Goal: Find specific page/section: Find specific page/section

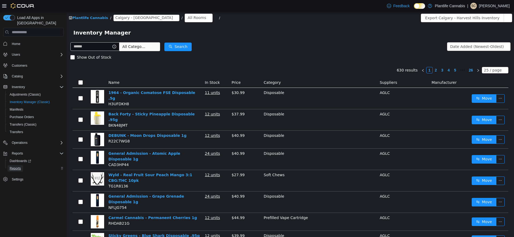
click at [21, 166] on span "Reports" at bounding box center [15, 168] width 11 height 6
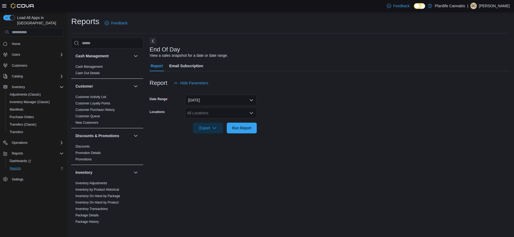
click at [222, 113] on div "All Locations" at bounding box center [221, 113] width 72 height 11
type input "*****"
click at [225, 133] on button "Calgary - [GEOGRAPHIC_DATA]" at bounding box center [221, 130] width 72 height 8
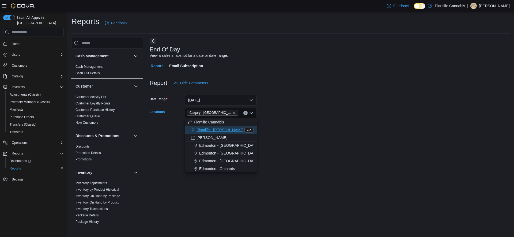
drag, startPoint x: 401, startPoint y: 131, endPoint x: 372, endPoint y: 133, distance: 29.0
click at [401, 131] on form "Date Range [DATE] Locations [GEOGRAPHIC_DATA] - [GEOGRAPHIC_DATA] Combo box. Se…" at bounding box center [330, 110] width 360 height 45
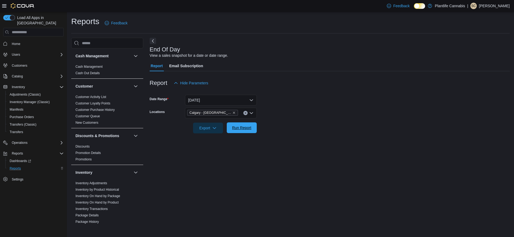
click at [245, 130] on span "Run Report" at bounding box center [241, 127] width 19 height 5
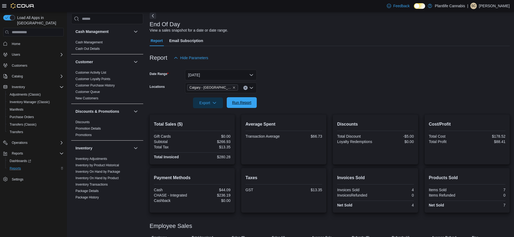
scroll to position [46, 0]
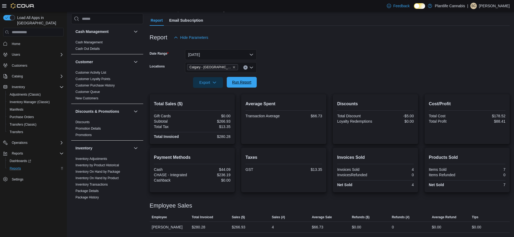
click at [240, 83] on span "Run Report" at bounding box center [241, 82] width 19 height 5
click at [21, 100] on span "Inventory Manager (Classic)" at bounding box center [30, 102] width 40 height 4
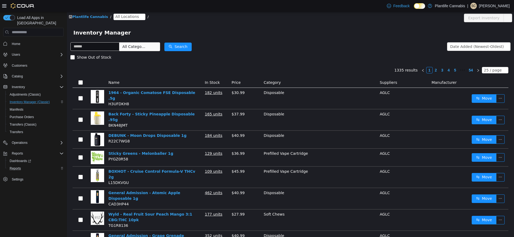
click at [120, 16] on span "All Locations" at bounding box center [127, 17] width 24 height 6
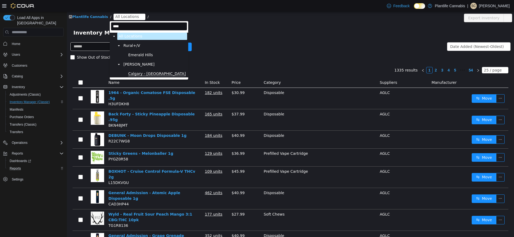
type input "****"
click at [147, 73] on span "Calgary - [GEOGRAPHIC_DATA]" at bounding box center [157, 74] width 58 height 5
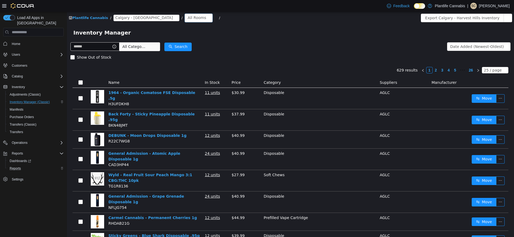
click at [188, 19] on div "All Rooms" at bounding box center [197, 18] width 18 height 8
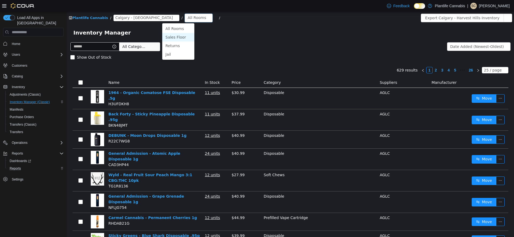
click at [182, 40] on li "Sales Floor" at bounding box center [178, 37] width 32 height 9
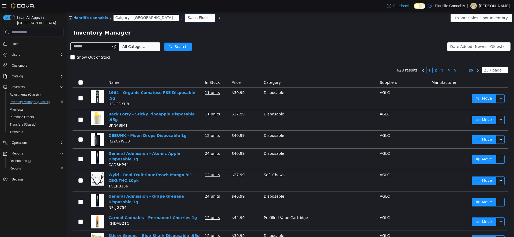
click at [188, 19] on div "Sales Floor" at bounding box center [198, 18] width 21 height 8
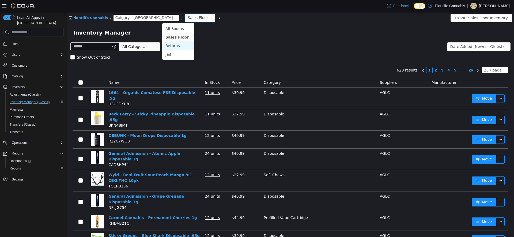
click at [179, 46] on li "Returns" at bounding box center [178, 46] width 32 height 9
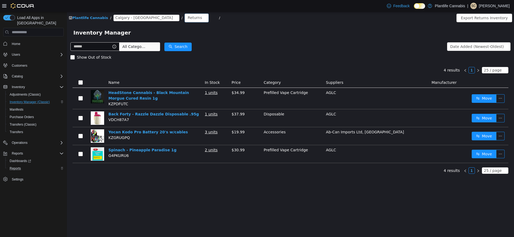
click at [188, 17] on div "Returns" at bounding box center [195, 18] width 14 height 8
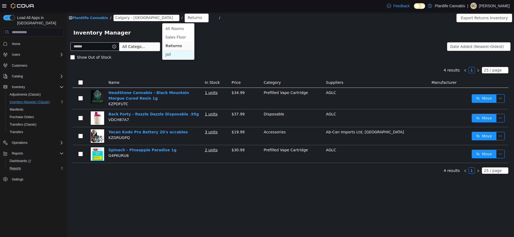
click at [178, 53] on li "Jail" at bounding box center [178, 54] width 32 height 9
